Goal: Task Accomplishment & Management: Complete application form

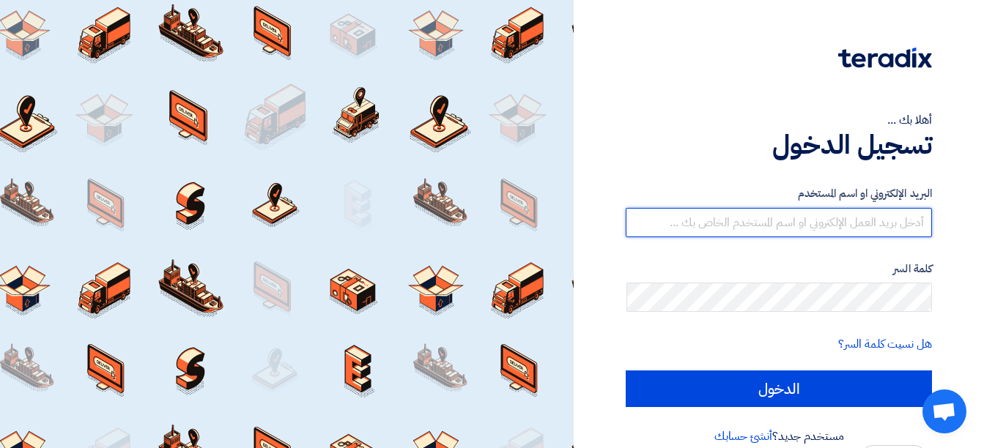
click at [916, 227] on input "text" at bounding box center [779, 222] width 306 height 29
type input "[EMAIL_ADDRESS][DOMAIN_NAME]"
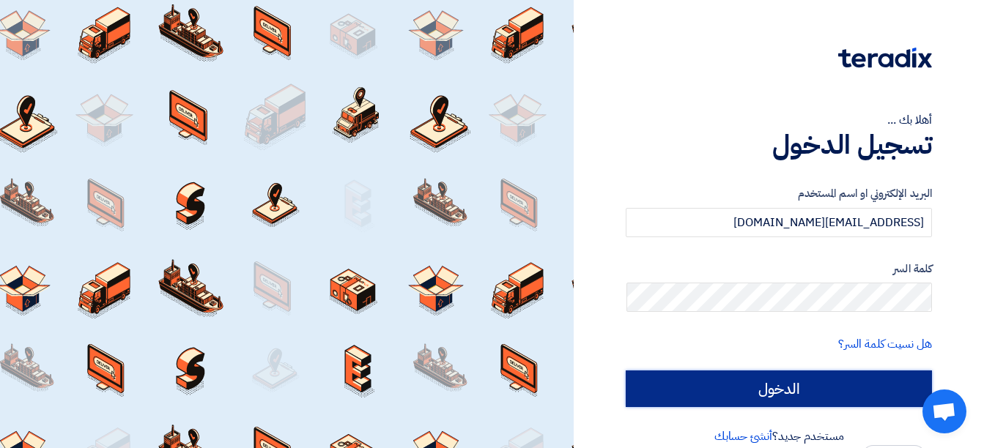
click at [785, 392] on input "الدخول" at bounding box center [779, 389] width 306 height 37
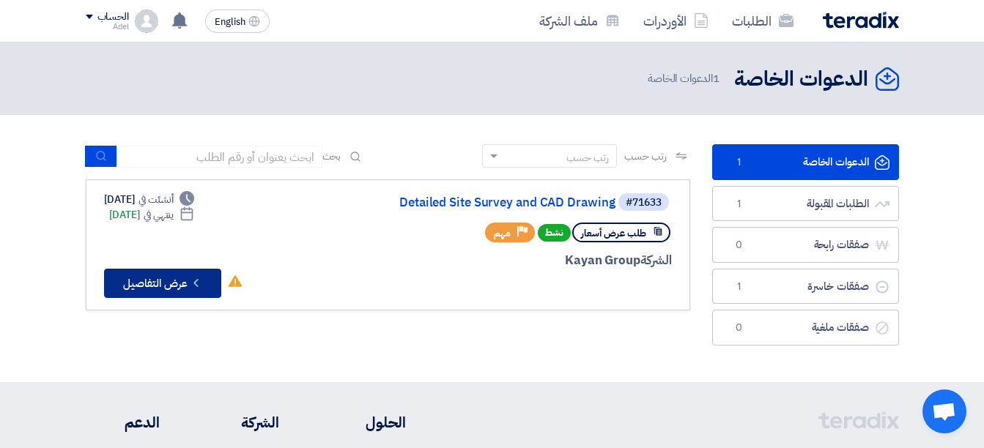
click at [185, 281] on button "Check details عرض التفاصيل" at bounding box center [162, 283] width 117 height 29
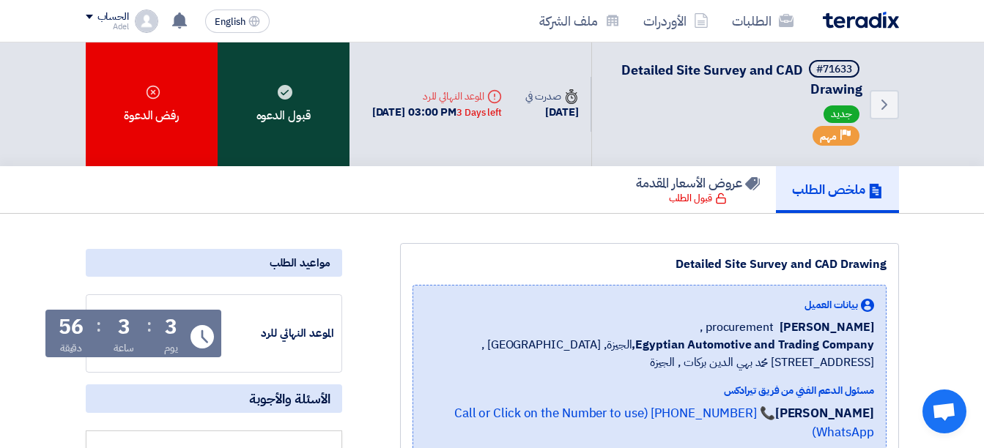
click at [279, 120] on div "قبول الدعوه" at bounding box center [284, 104] width 132 height 124
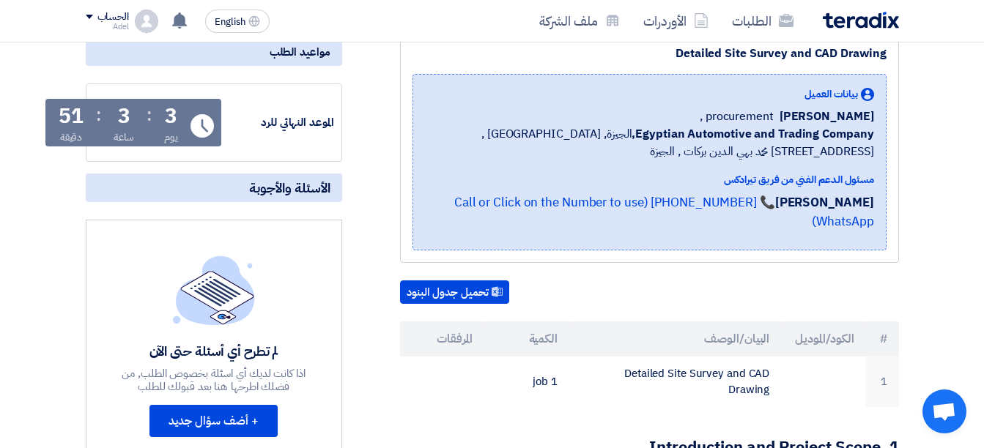
scroll to position [220, 0]
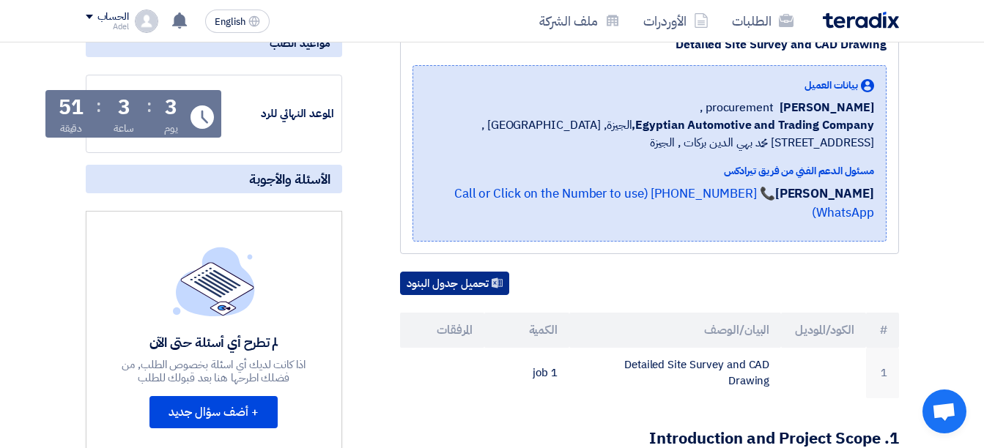
click at [493, 278] on icon at bounding box center [497, 283] width 11 height 11
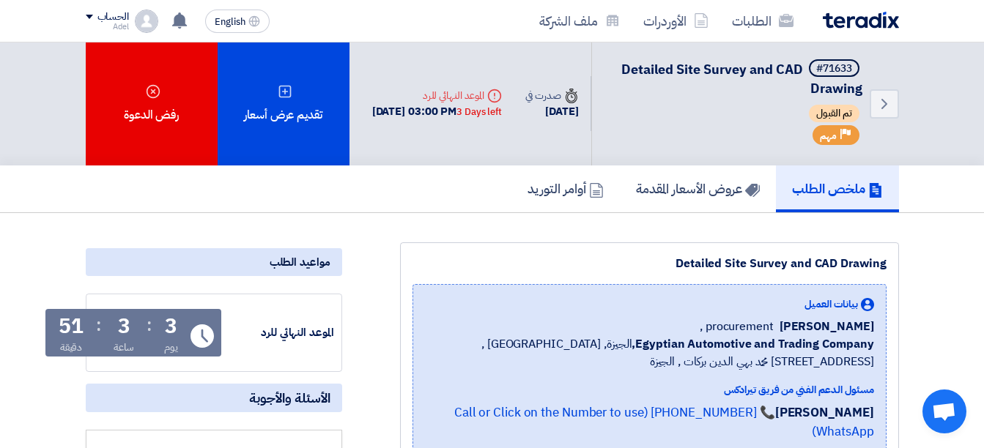
scroll to position [0, 0]
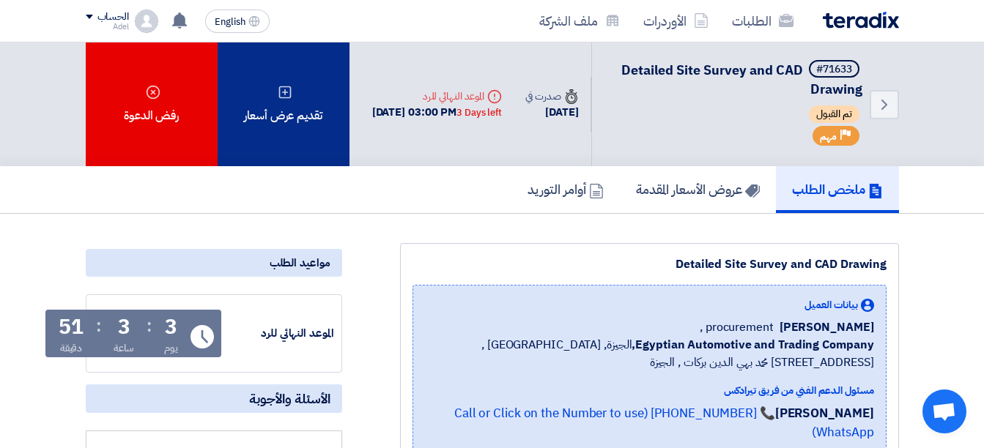
click at [299, 105] on div "تقديم عرض أسعار" at bounding box center [284, 104] width 132 height 124
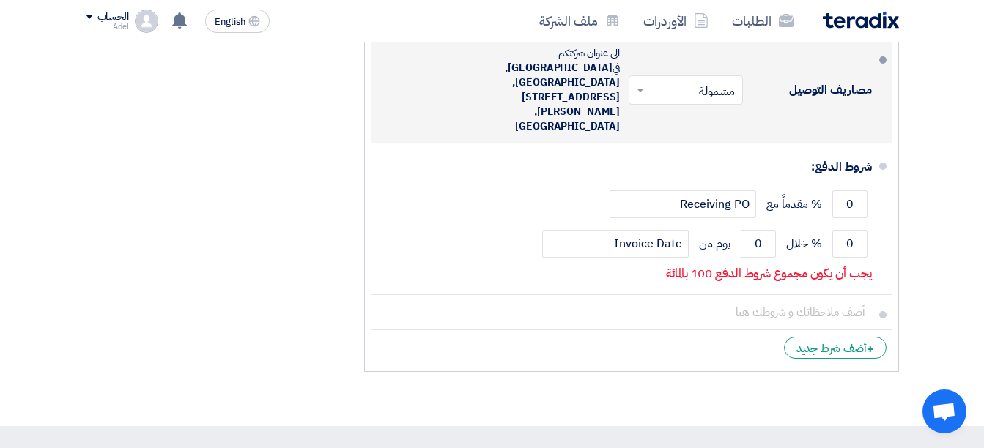
scroll to position [1026, 0]
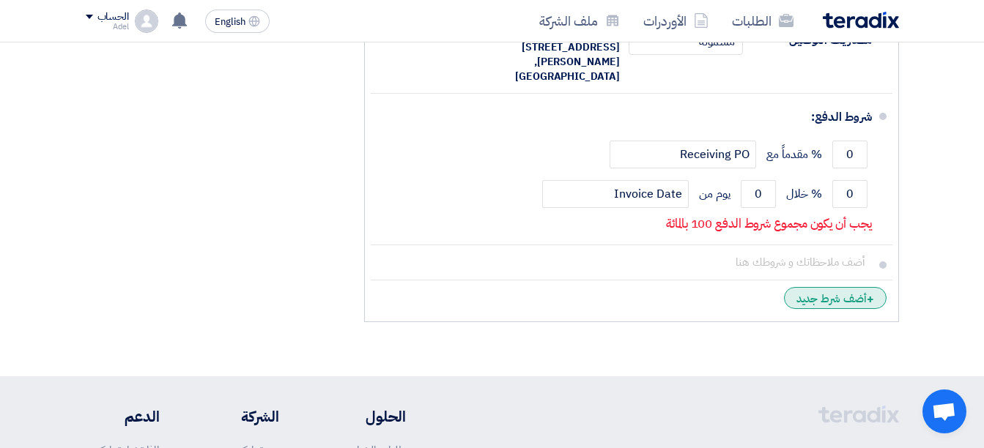
click at [840, 287] on div "+ أضف شرط جديد" at bounding box center [835, 298] width 103 height 22
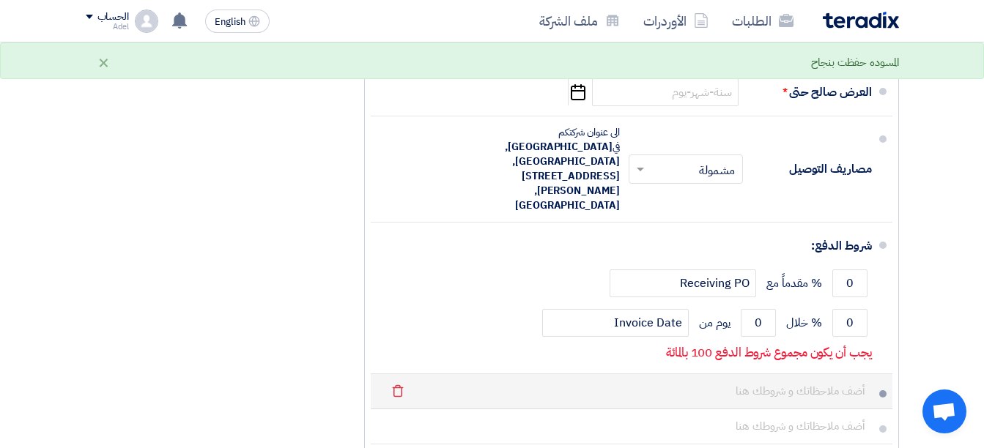
scroll to position [879, 0]
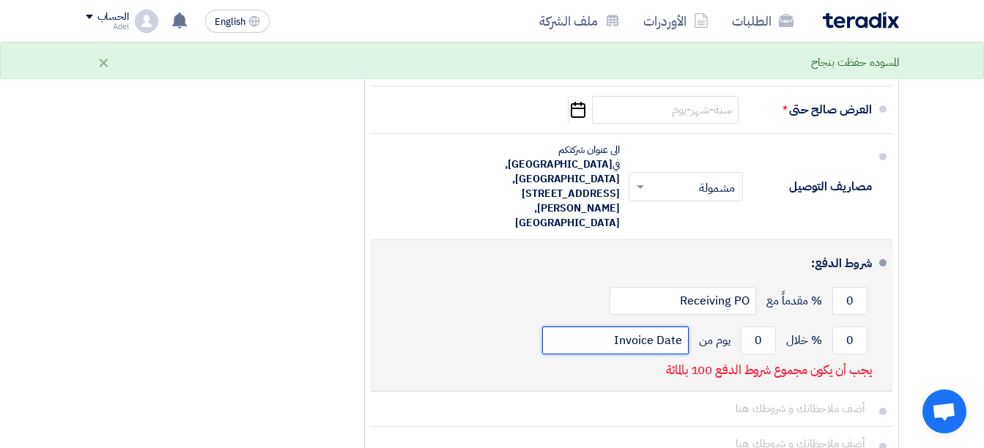
click at [645, 327] on input "Invoice Date" at bounding box center [615, 341] width 147 height 28
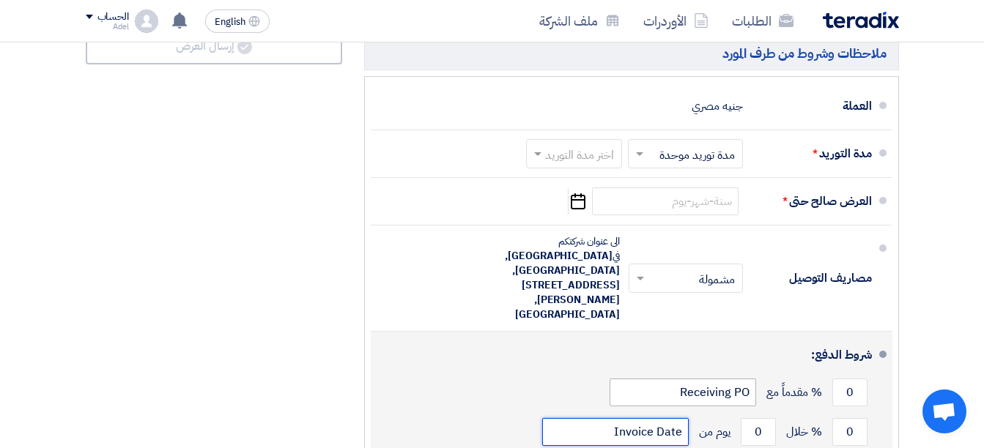
scroll to position [733, 0]
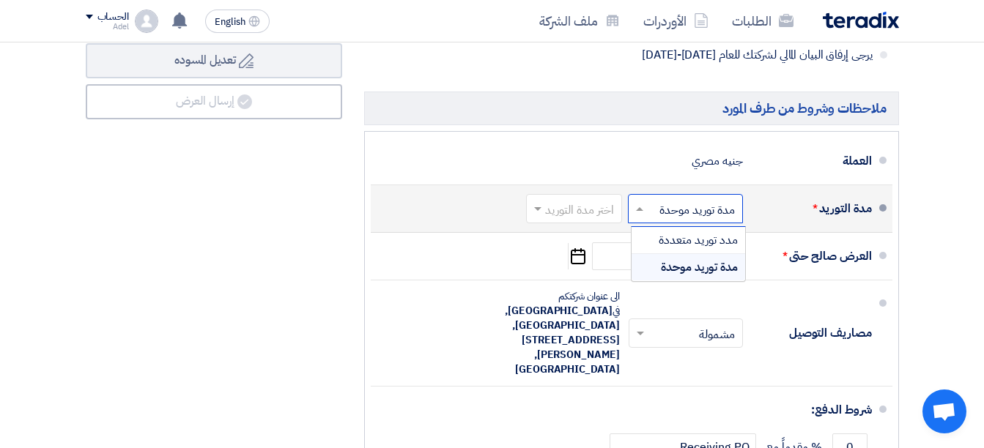
click at [693, 220] on input "text" at bounding box center [683, 209] width 108 height 21
click at [690, 249] on span "مدد توريد متعددة" at bounding box center [698, 240] width 79 height 18
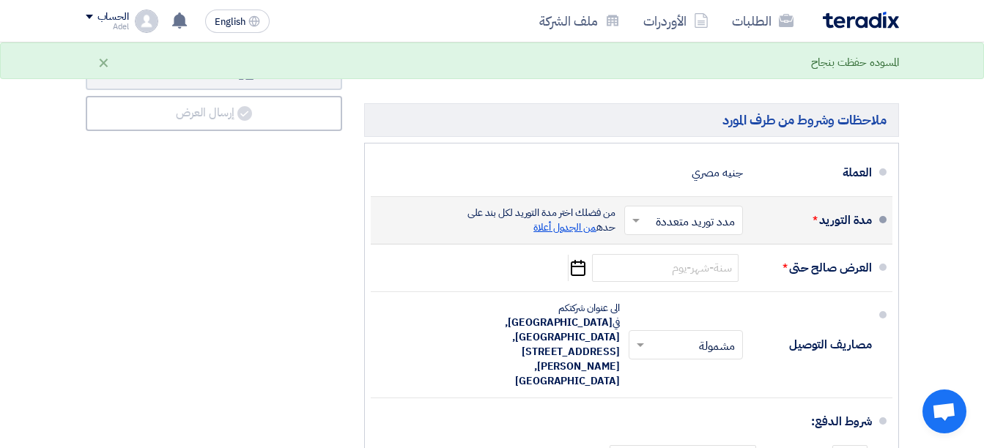
click at [572, 230] on span "من الجدول أعلاة" at bounding box center [564, 227] width 63 height 15
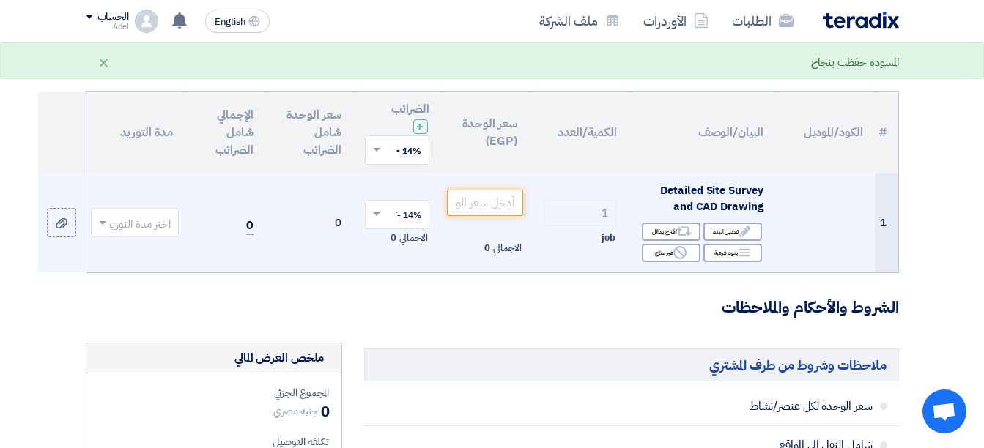
scroll to position [119, 0]
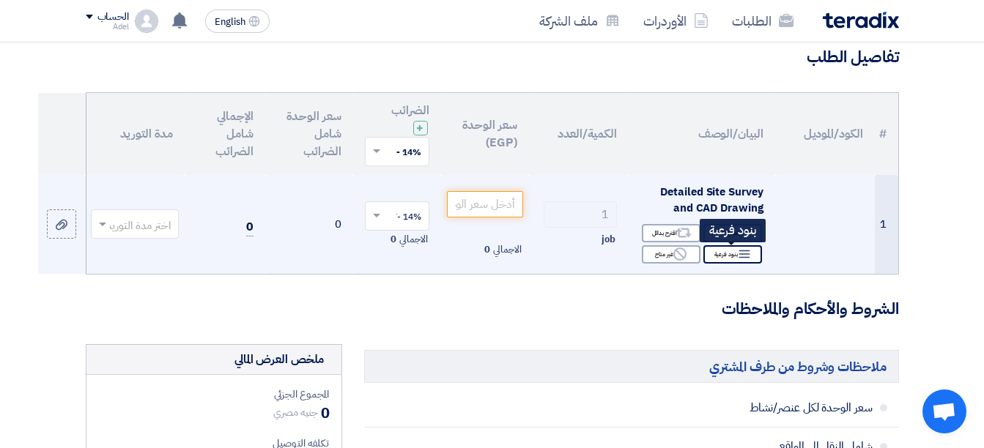
click at [732, 257] on div "Breakdown بنود فرعية" at bounding box center [732, 254] width 59 height 18
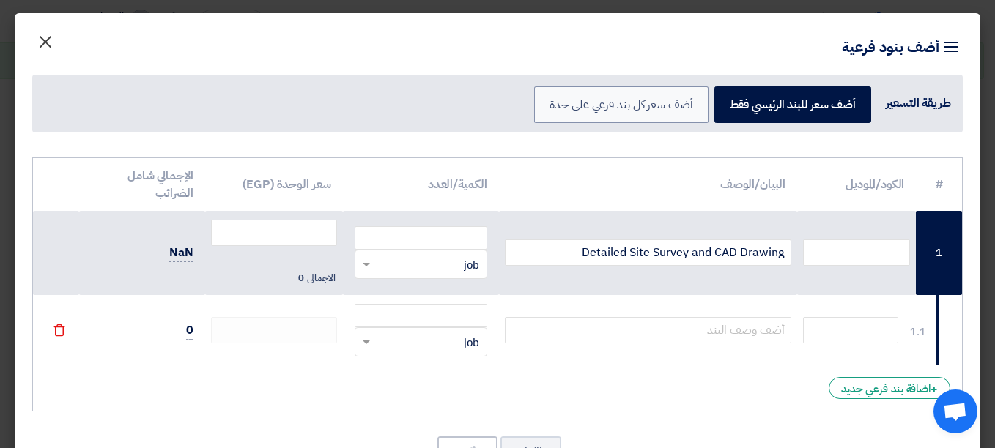
click at [53, 40] on span "×" at bounding box center [46, 41] width 18 height 44
